Goal: Task Accomplishment & Management: Complete application form

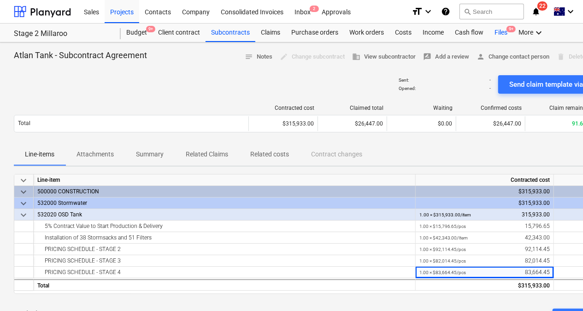
drag, startPoint x: 494, startPoint y: 29, endPoint x: 493, endPoint y: 36, distance: 8.1
click at [494, 29] on div "Files 9+" at bounding box center [501, 33] width 24 height 18
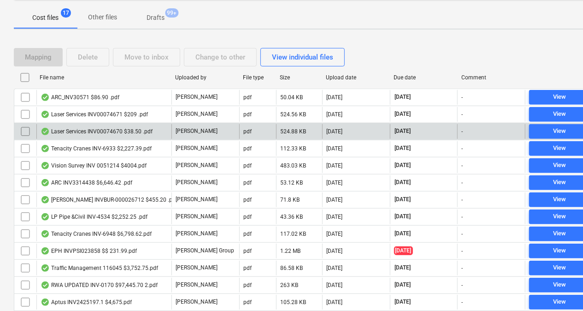
scroll to position [138, 0]
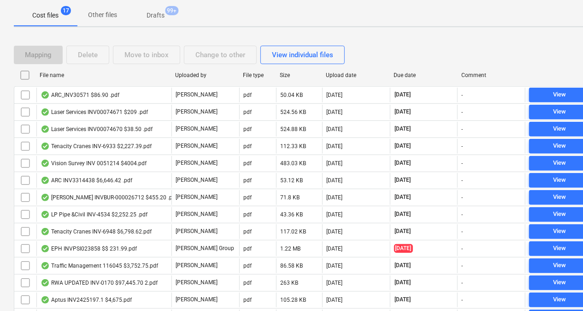
click at [406, 76] on div "Due date" at bounding box center [424, 75] width 60 height 6
checkbox input "false"
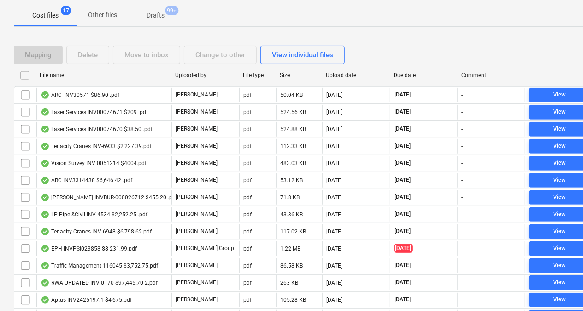
checkbox input "false"
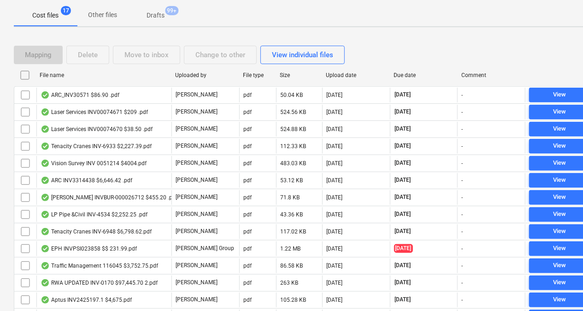
checkbox input "false"
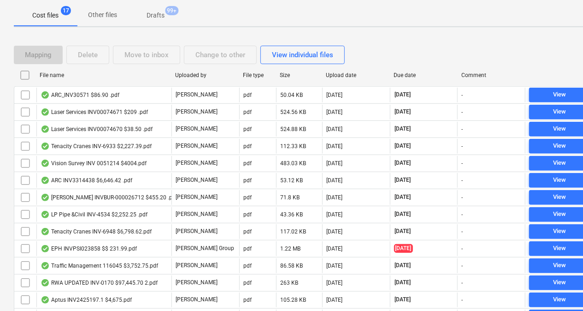
checkbox input "false"
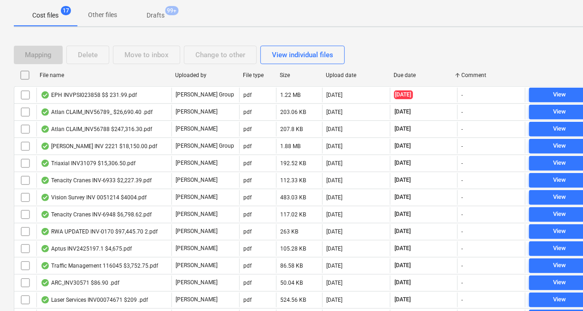
click at [406, 76] on div "Due date" at bounding box center [424, 75] width 60 height 6
checkbox input "false"
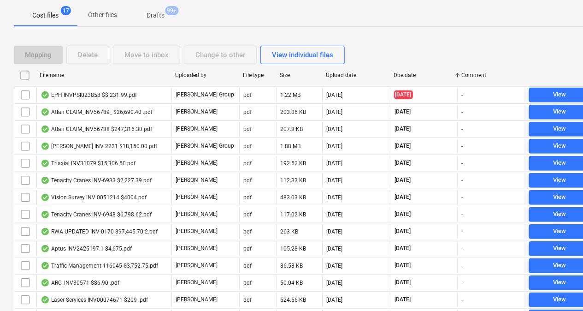
checkbox input "false"
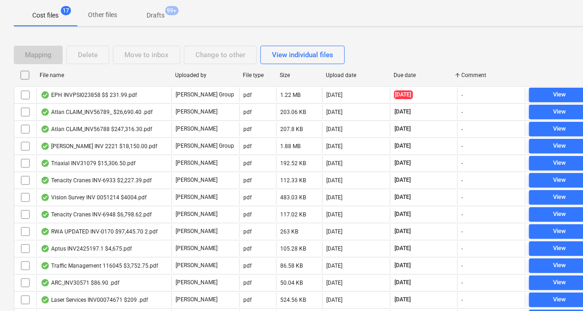
checkbox input "false"
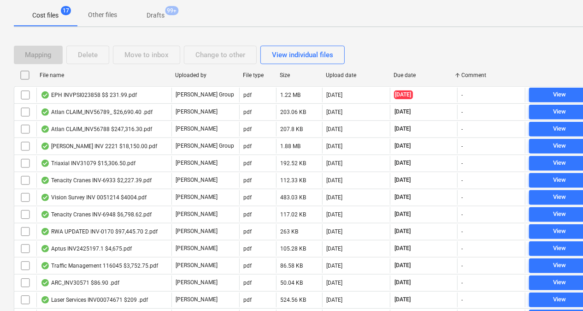
checkbox input "false"
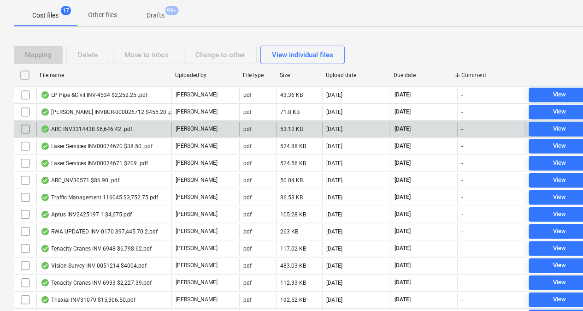
click at [74, 128] on div "ARC INV3314438 $6,646.42 .pdf" at bounding box center [87, 128] width 92 height 7
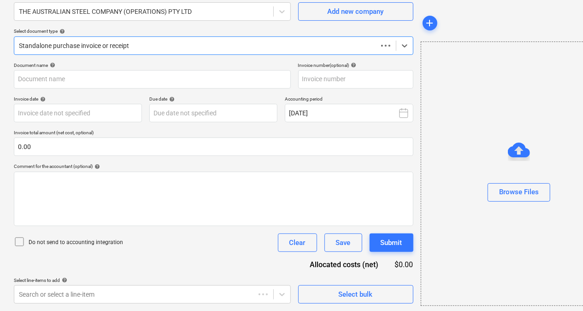
scroll to position [81, 0]
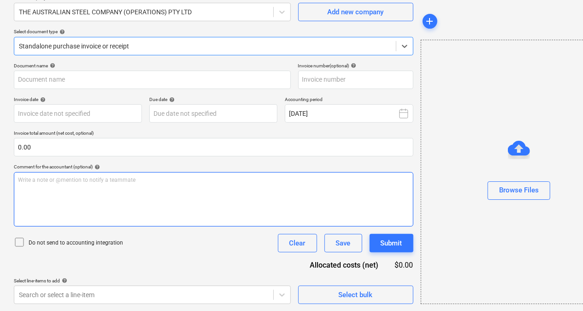
type input "3314438"
type input "[DATE]"
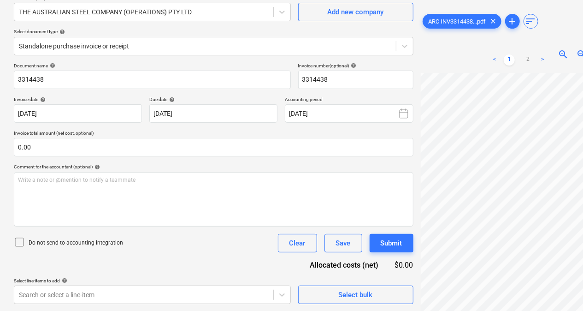
scroll to position [0, 152]
click at [470, 19] on span "ARC INV3314438...pdf" at bounding box center [457, 21] width 69 height 7
click at [451, 21] on span "ARC INV3314438...pdf" at bounding box center [457, 21] width 69 height 7
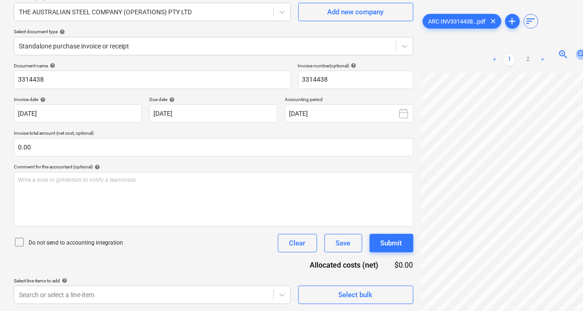
click at [581, 52] on span "zoom_out" at bounding box center [581, 54] width 11 height 11
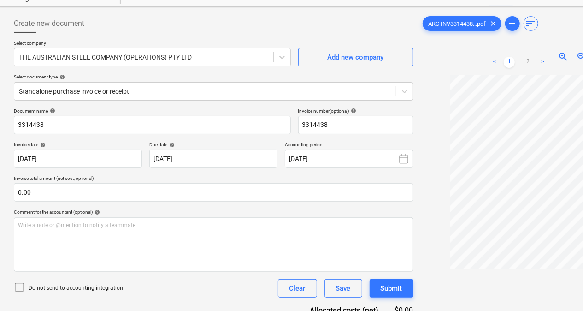
scroll to position [35, 0]
click at [567, 57] on span "zoom_in" at bounding box center [563, 57] width 11 height 11
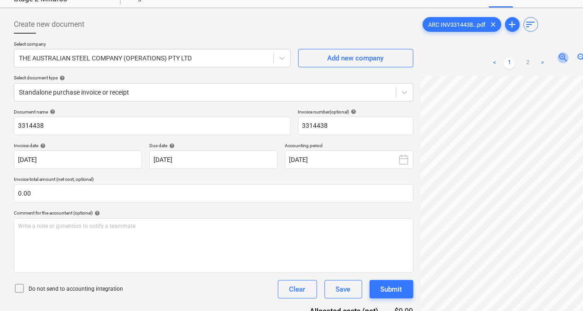
drag, startPoint x: 562, startPoint y: 59, endPoint x: 565, endPoint y: 75, distance: 16.1
click at [562, 59] on span "zoom_in" at bounding box center [563, 57] width 11 height 11
click at [418, 95] on div "ARC INV3314438...pdf clear add sort < 1 2 > zoom_in zoom_out chat 0 save_alt" at bounding box center [518, 188] width 203 height 353
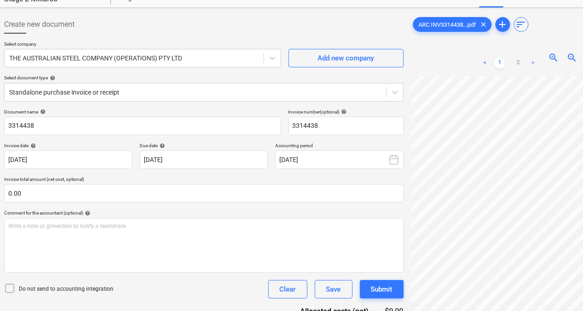
scroll to position [35, 0]
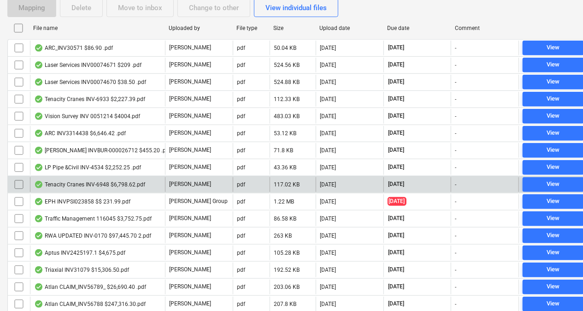
scroll to position [231, 6]
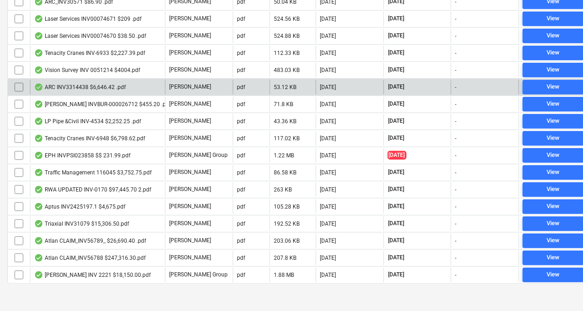
click at [87, 89] on div "ARC INV3314438 $6,646.42 .pdf" at bounding box center [80, 86] width 92 height 7
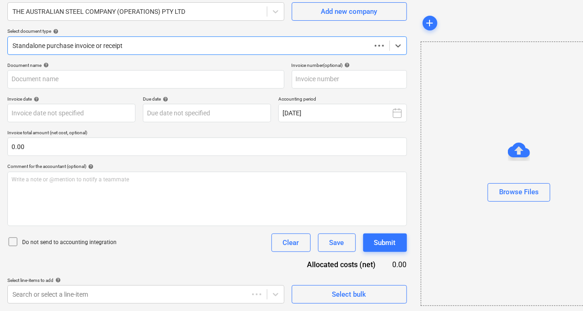
scroll to position [81, 6]
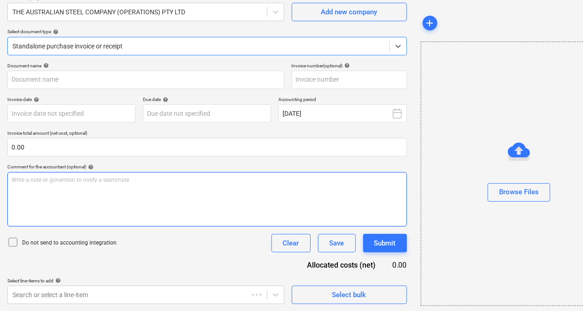
type input "3314438"
type input "[DATE]"
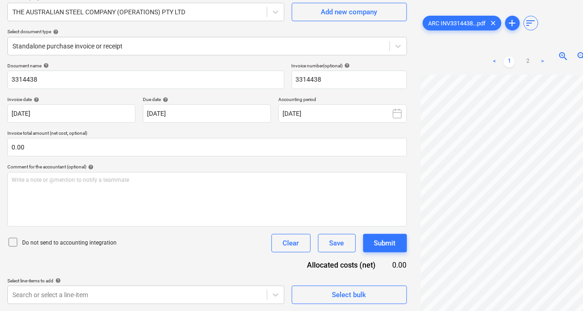
scroll to position [110, 83]
